Goal: Transaction & Acquisition: Purchase product/service

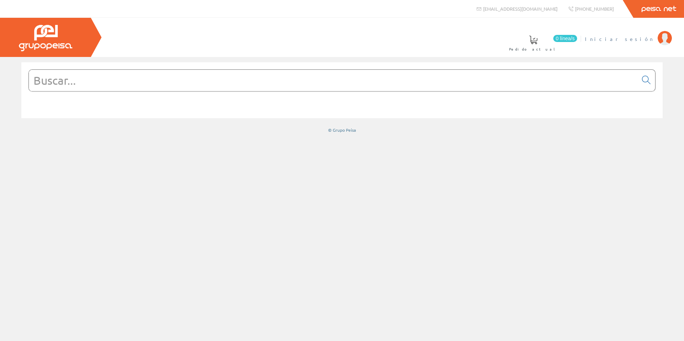
click at [638, 35] on span "Iniciar sesión" at bounding box center [619, 38] width 69 height 7
click at [613, 42] on span "0 línea/s" at bounding box center [608, 38] width 24 height 7
click at [76, 77] on input "text" at bounding box center [333, 80] width 609 height 21
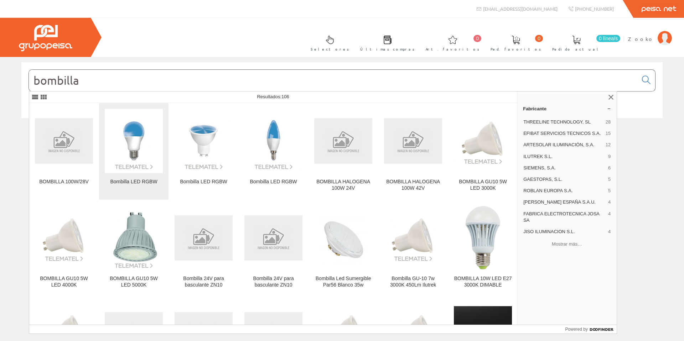
type input "bombilla"
click at [119, 136] on img at bounding box center [134, 141] width 58 height 58
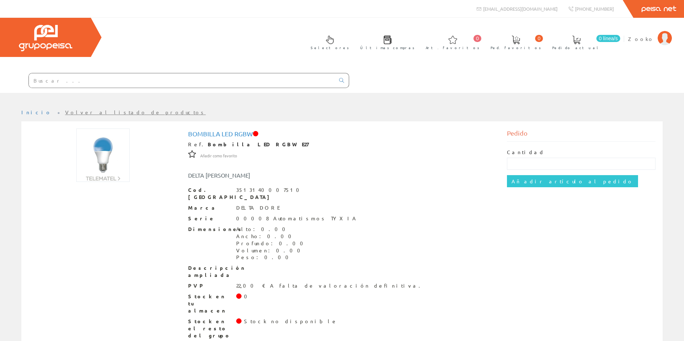
scroll to position [0, 0]
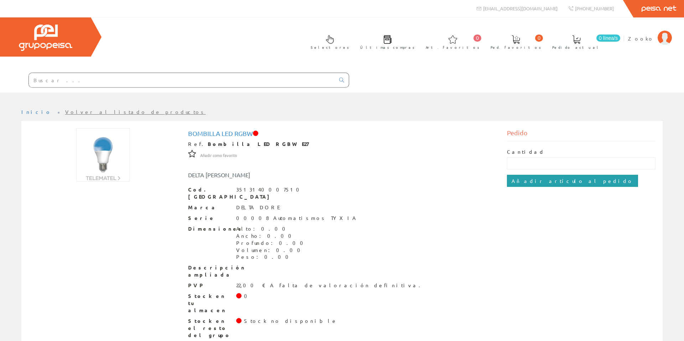
click at [516, 182] on input "Añadir artículo al pedido" at bounding box center [572, 181] width 131 height 12
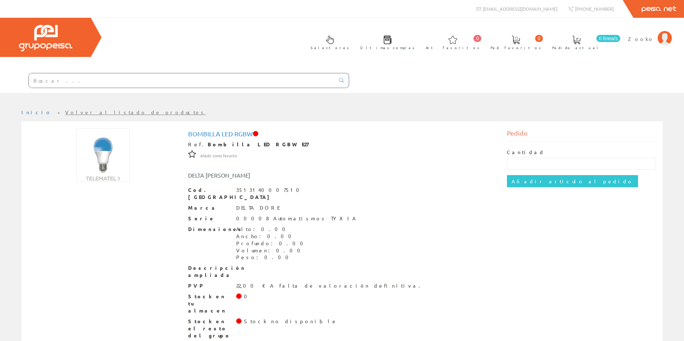
scroll to position [0, 0]
click at [513, 161] on input "text" at bounding box center [581, 163] width 149 height 12
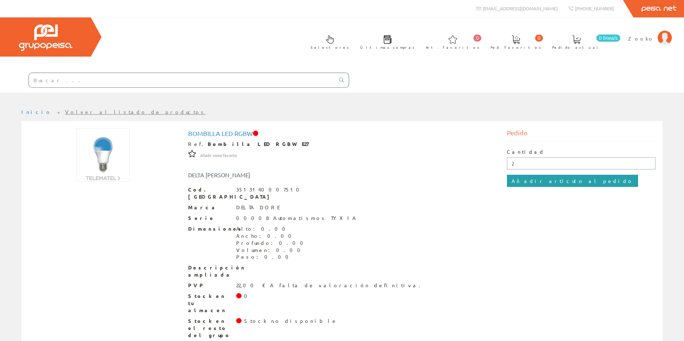
type input "2"
click at [533, 180] on input "Añadir artículo al pedido" at bounding box center [572, 181] width 131 height 12
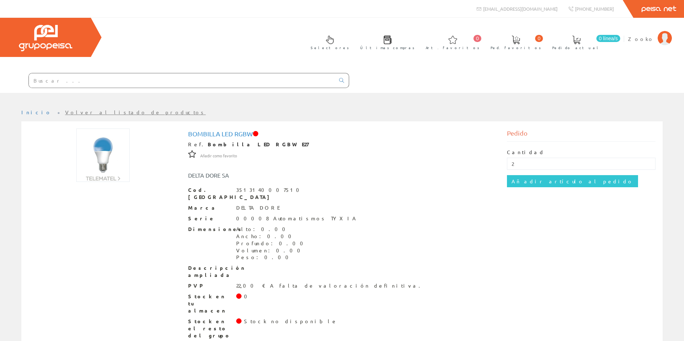
scroll to position [0, 0]
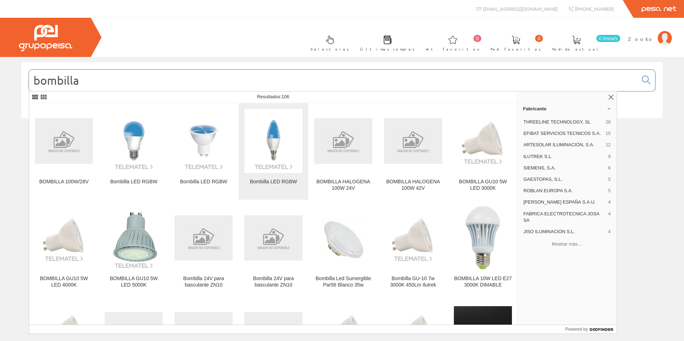
click at [270, 162] on img at bounding box center [273, 141] width 58 height 58
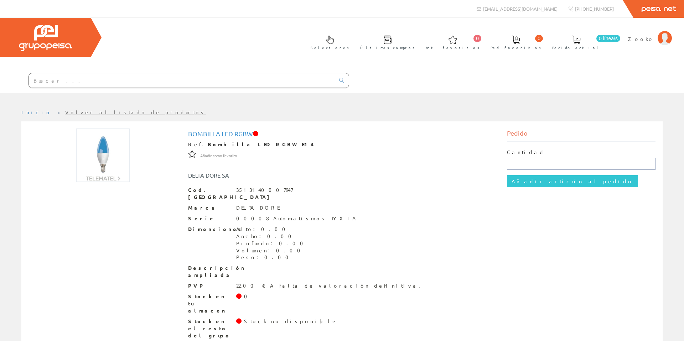
click at [589, 168] on input "text" at bounding box center [581, 164] width 149 height 12
type input "2"
click at [535, 178] on input "Añadir artículo al pedido" at bounding box center [572, 181] width 131 height 12
click at [31, 114] on link "Inicio" at bounding box center [36, 112] width 30 height 6
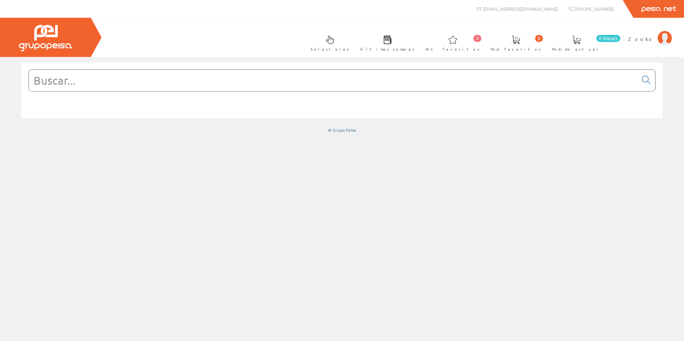
click at [69, 80] on input "text" at bounding box center [333, 80] width 609 height 21
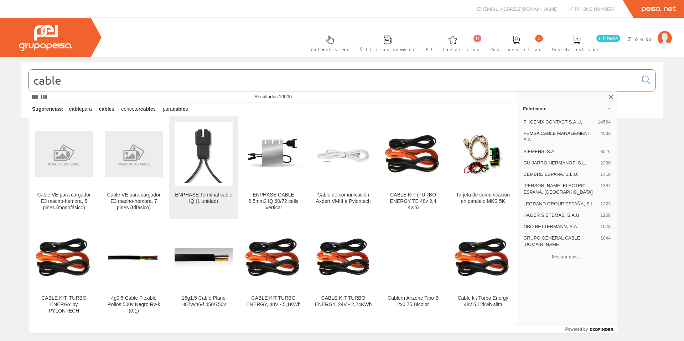
type input "cable"
click at [200, 142] on img at bounding box center [204, 154] width 58 height 58
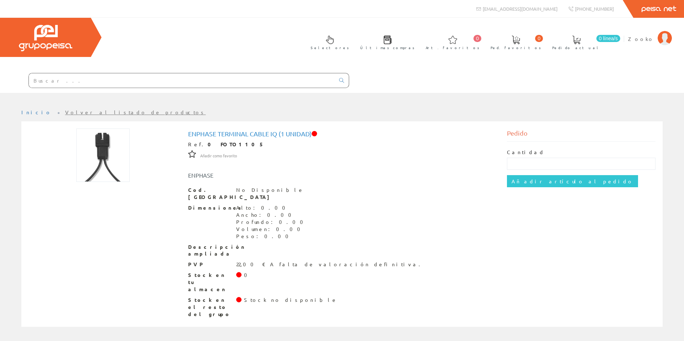
click at [88, 83] on input "text" at bounding box center [182, 80] width 306 height 14
click at [65, 111] on link "Volver al listado de productos" at bounding box center [135, 112] width 141 height 6
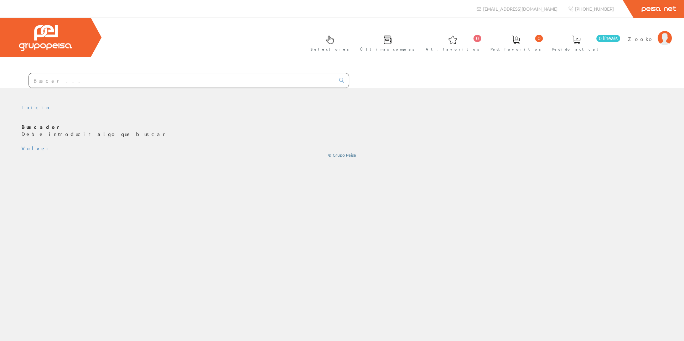
click at [56, 79] on input "text" at bounding box center [182, 80] width 306 height 14
click at [32, 145] on link "Volver" at bounding box center [36, 148] width 30 height 6
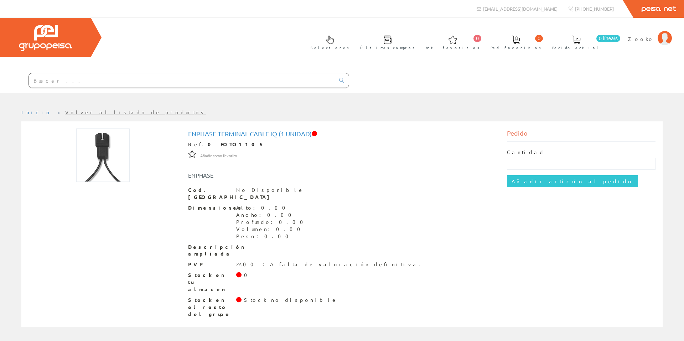
click at [76, 79] on input "text" at bounding box center [182, 80] width 306 height 14
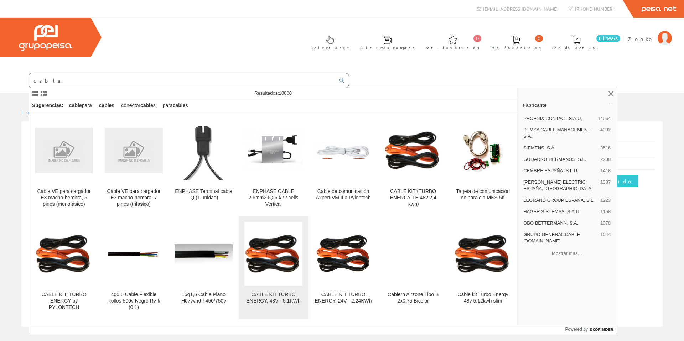
type input "cable"
click at [282, 255] on img at bounding box center [273, 254] width 58 height 41
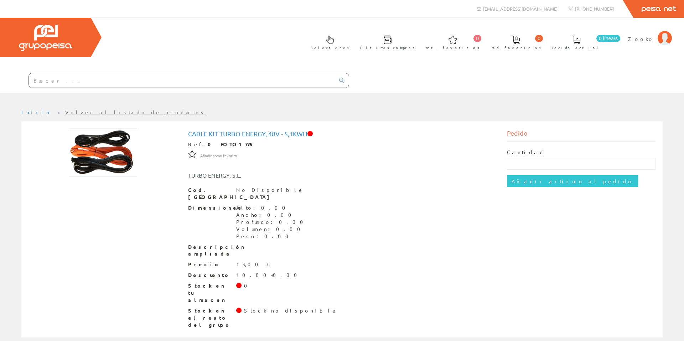
click at [92, 82] on input "text" at bounding box center [182, 80] width 306 height 14
click at [60, 85] on input "text" at bounding box center [182, 80] width 306 height 14
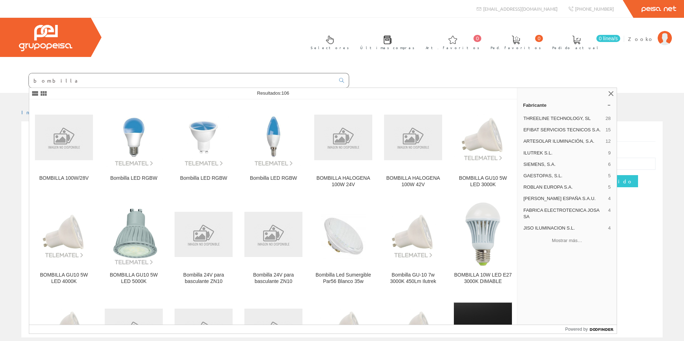
type input "bombilla"
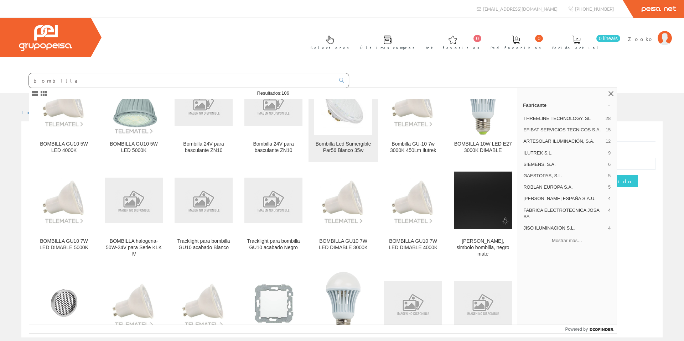
scroll to position [133, 0]
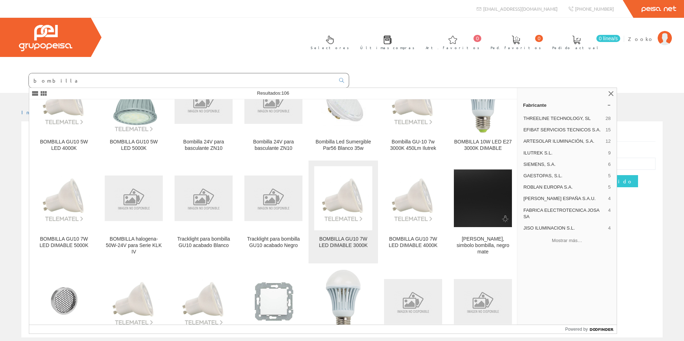
click at [349, 206] on img at bounding box center [343, 198] width 58 height 48
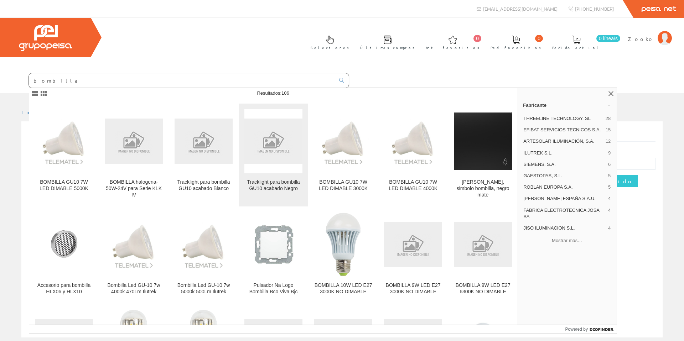
scroll to position [223, 0]
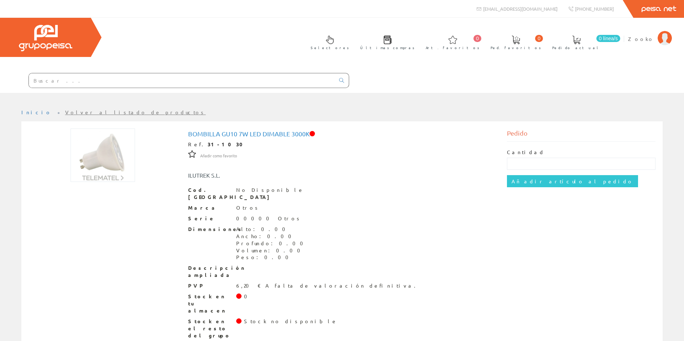
scroll to position [0, 0]
click at [650, 40] on span "Zooko" at bounding box center [641, 38] width 26 height 7
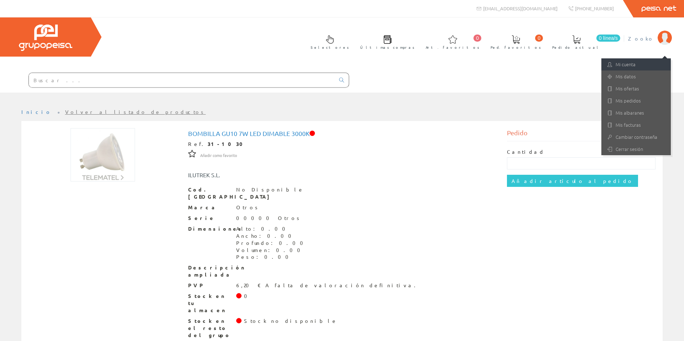
click at [631, 64] on link "Mi cuenta" at bounding box center [635, 64] width 69 height 12
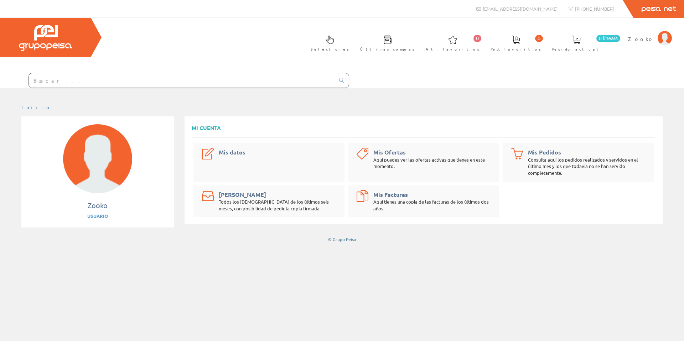
click at [418, 43] on link "Últimas compras" at bounding box center [385, 43] width 65 height 26
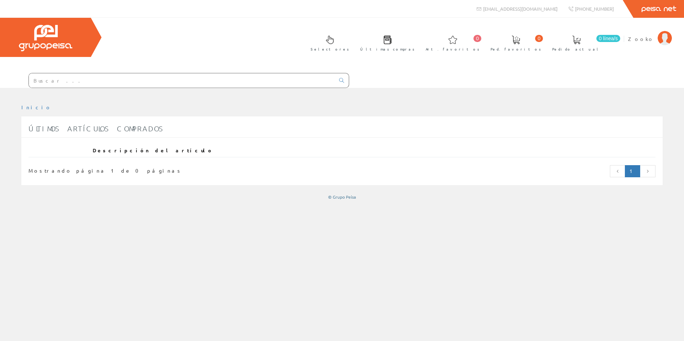
click at [334, 40] on span at bounding box center [330, 40] width 9 height 9
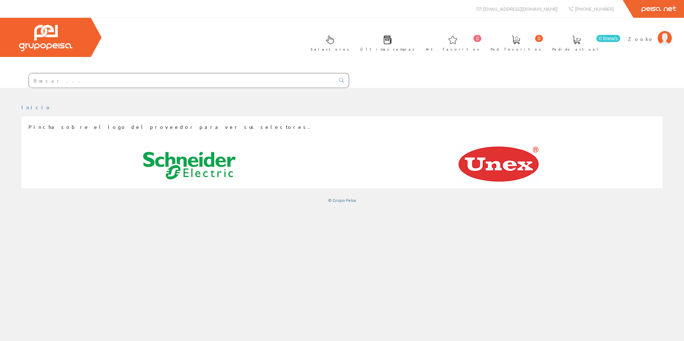
click at [204, 162] on img at bounding box center [189, 166] width 93 height 42
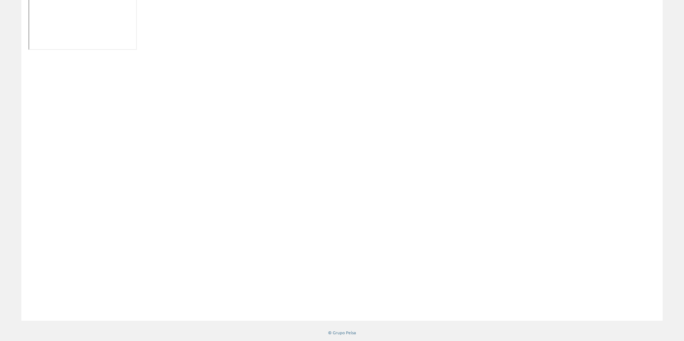
scroll to position [119, 0]
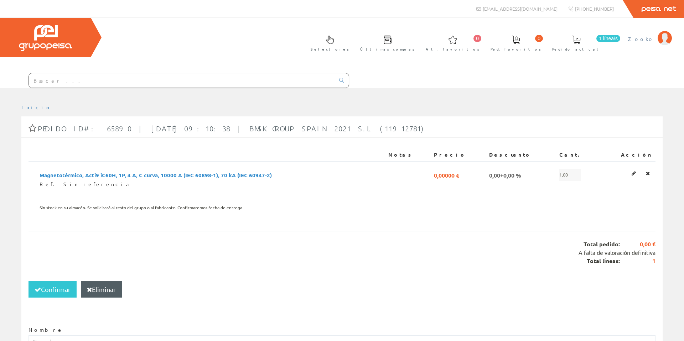
click at [664, 43] on img at bounding box center [664, 38] width 14 height 14
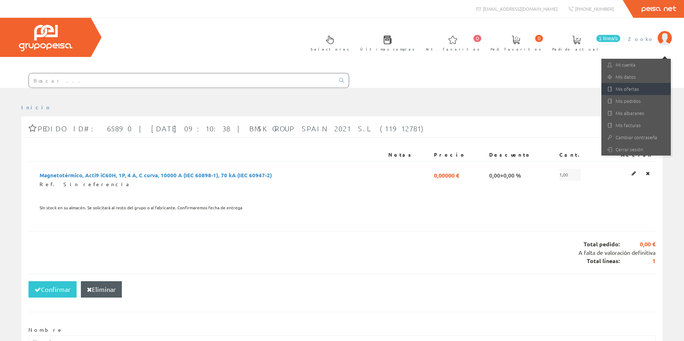
click at [622, 89] on link "Mis ofertas" at bounding box center [635, 89] width 69 height 12
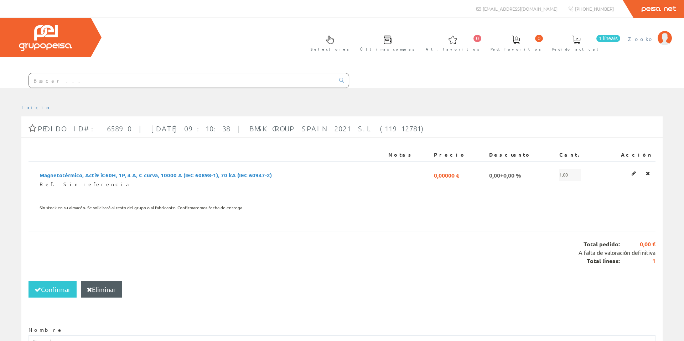
click at [644, 38] on span "Zooko" at bounding box center [641, 38] width 26 height 7
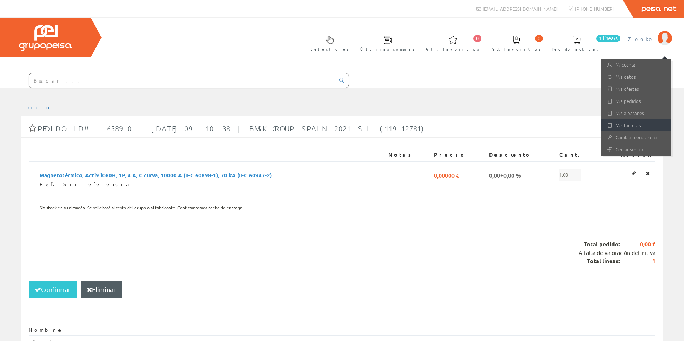
click at [618, 124] on link "Mis facturas" at bounding box center [635, 125] width 69 height 12
